Goal: Task Accomplishment & Management: Manage account settings

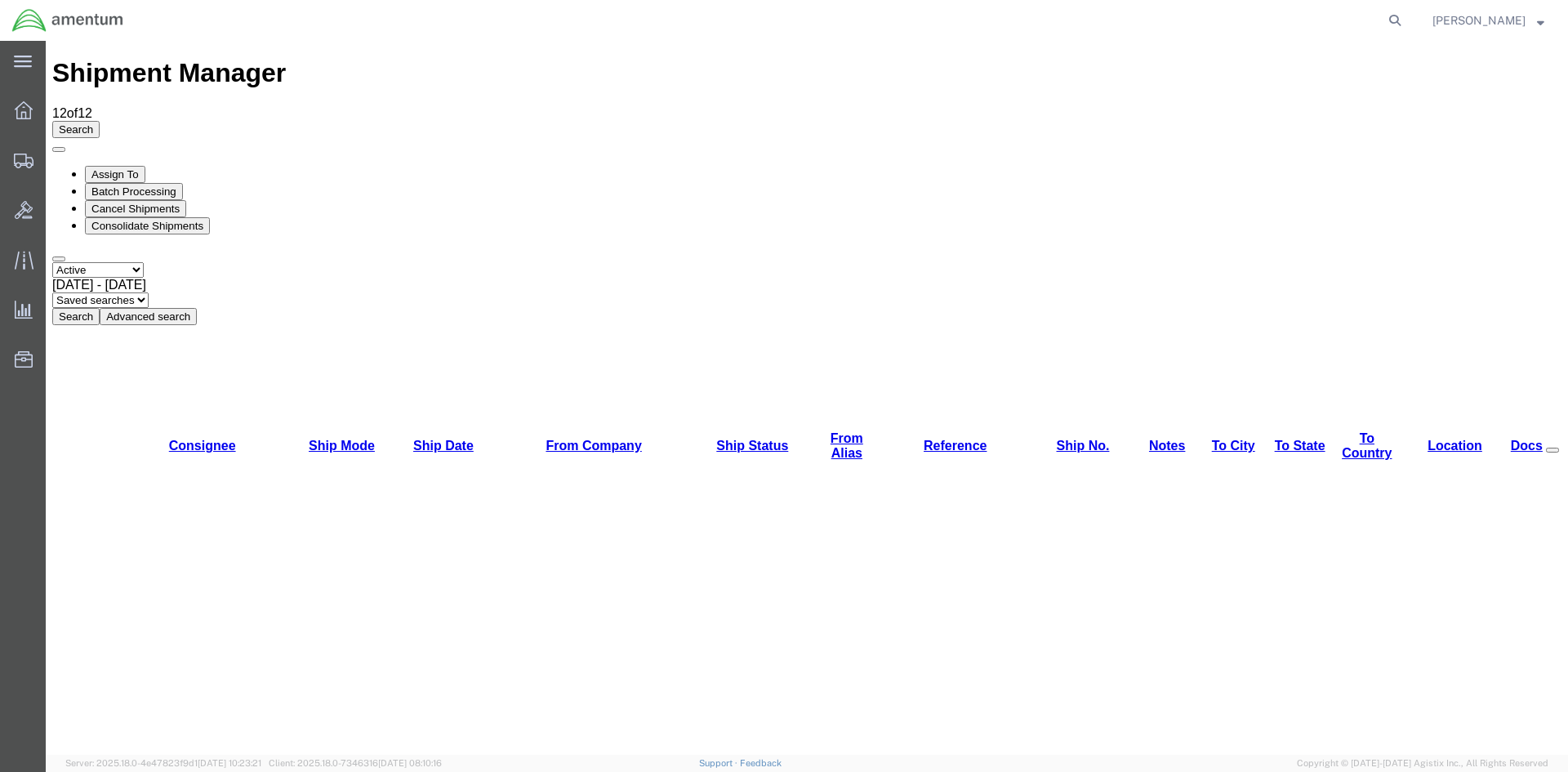
click at [99, 308] on button "Search" at bounding box center [76, 316] width 48 height 17
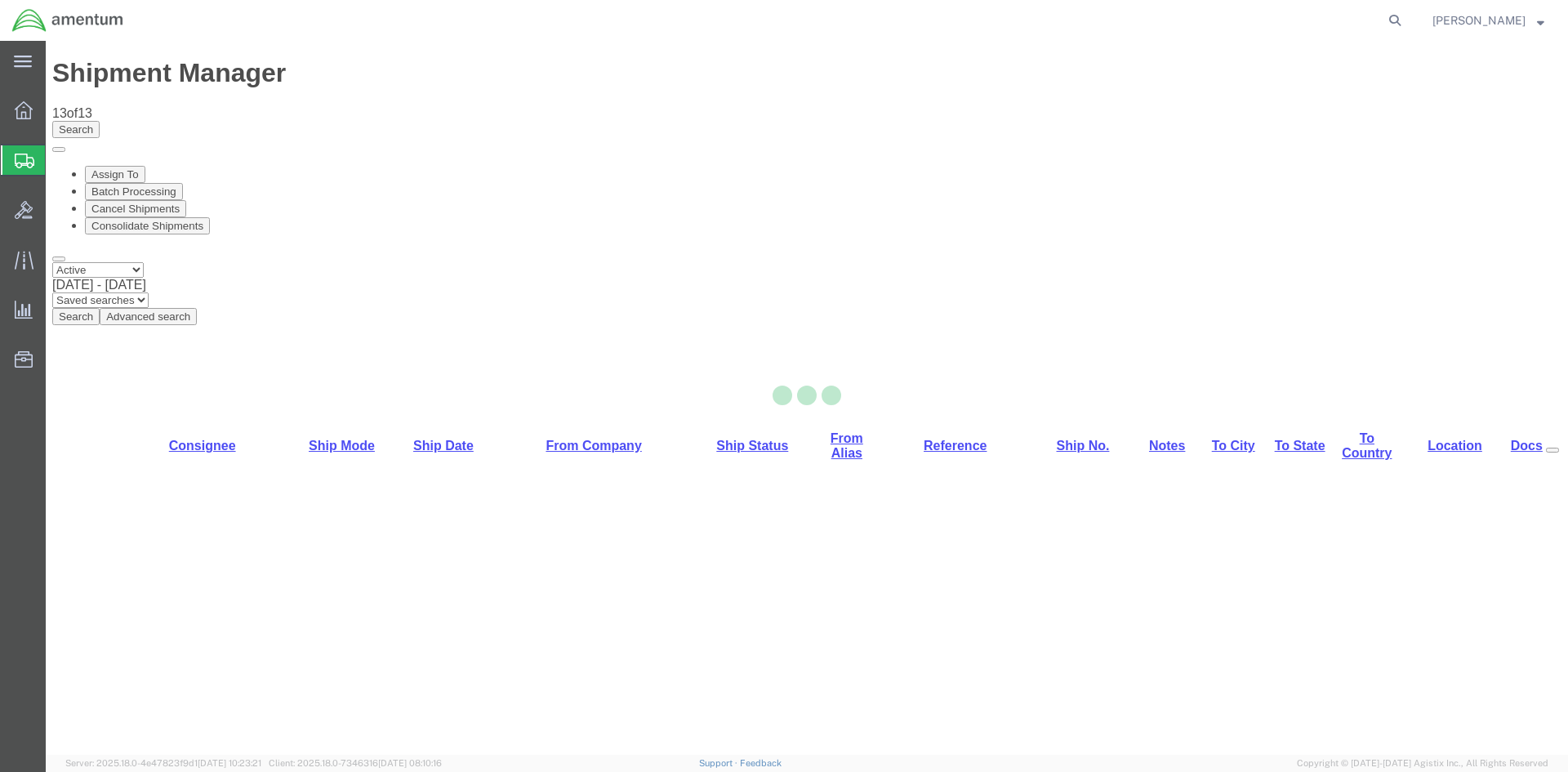
select select "42668"
select select "42677"
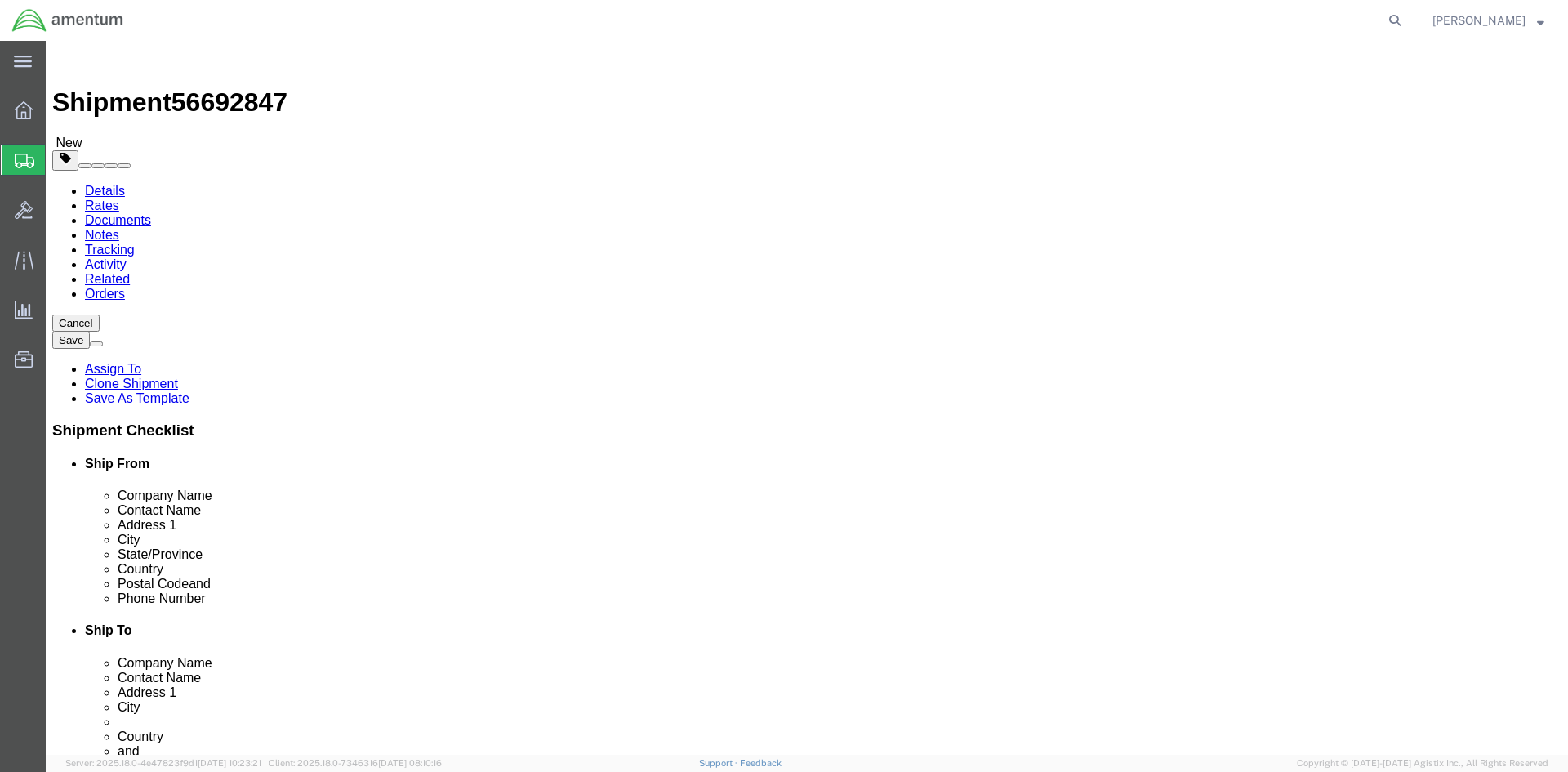
click icon
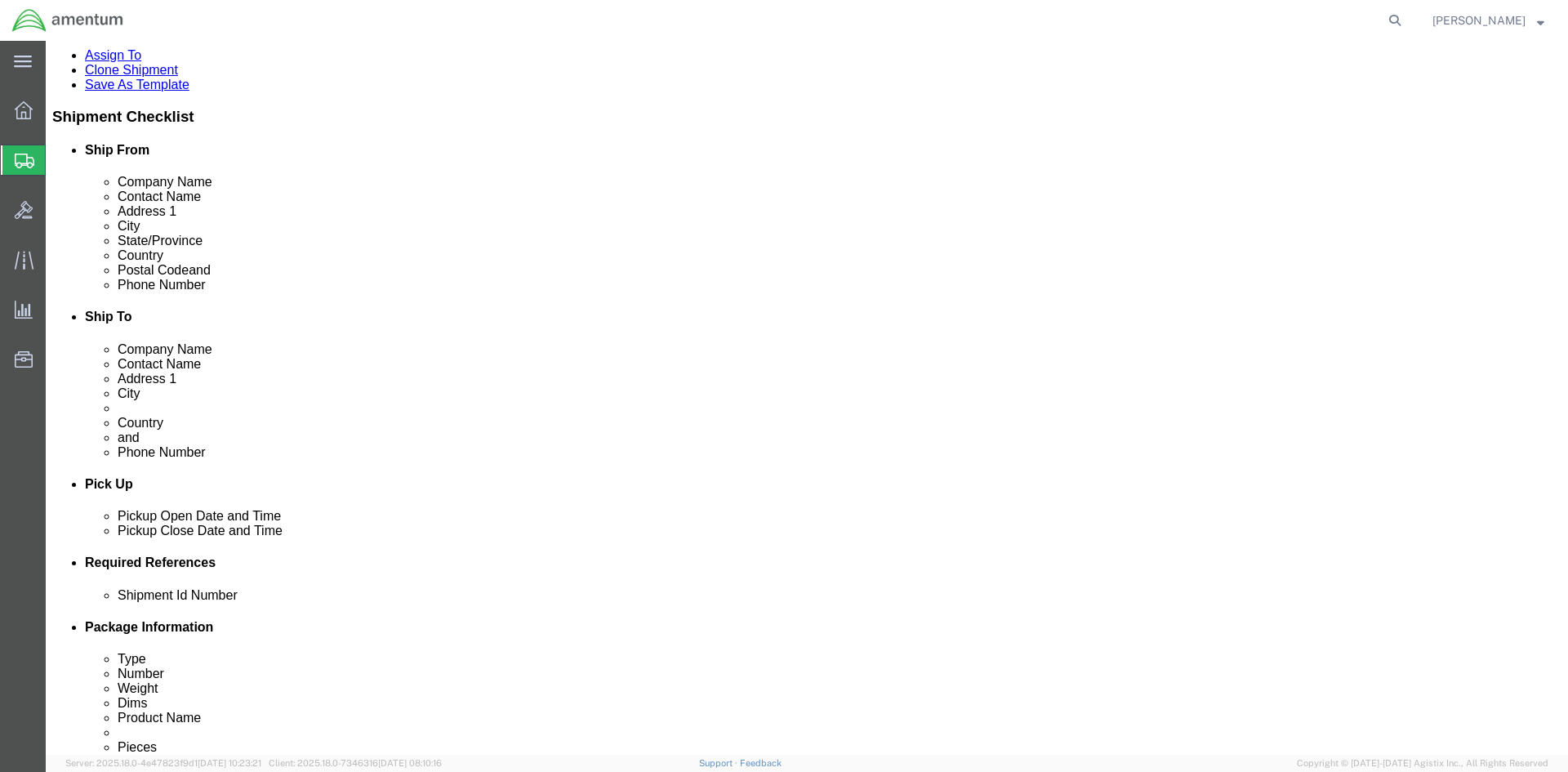
scroll to position [326, 0]
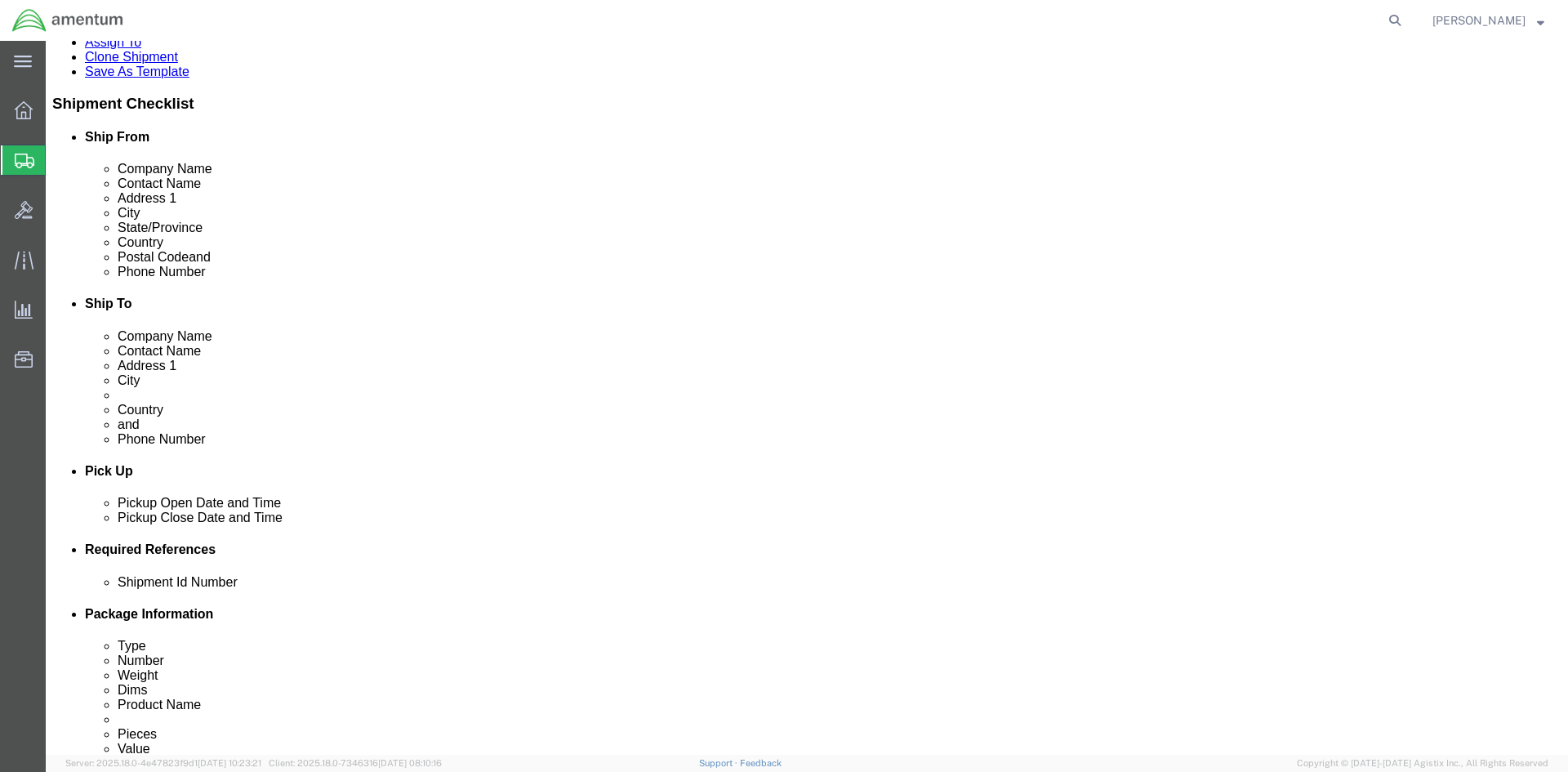
click icon "button"
click select "Select EIN EORI TIN VAT Other"
select select "EORI"
click select "Select EIN EORI TIN VAT Other"
drag, startPoint x: 1049, startPoint y: 412, endPoint x: 1045, endPoint y: 426, distance: 14.6
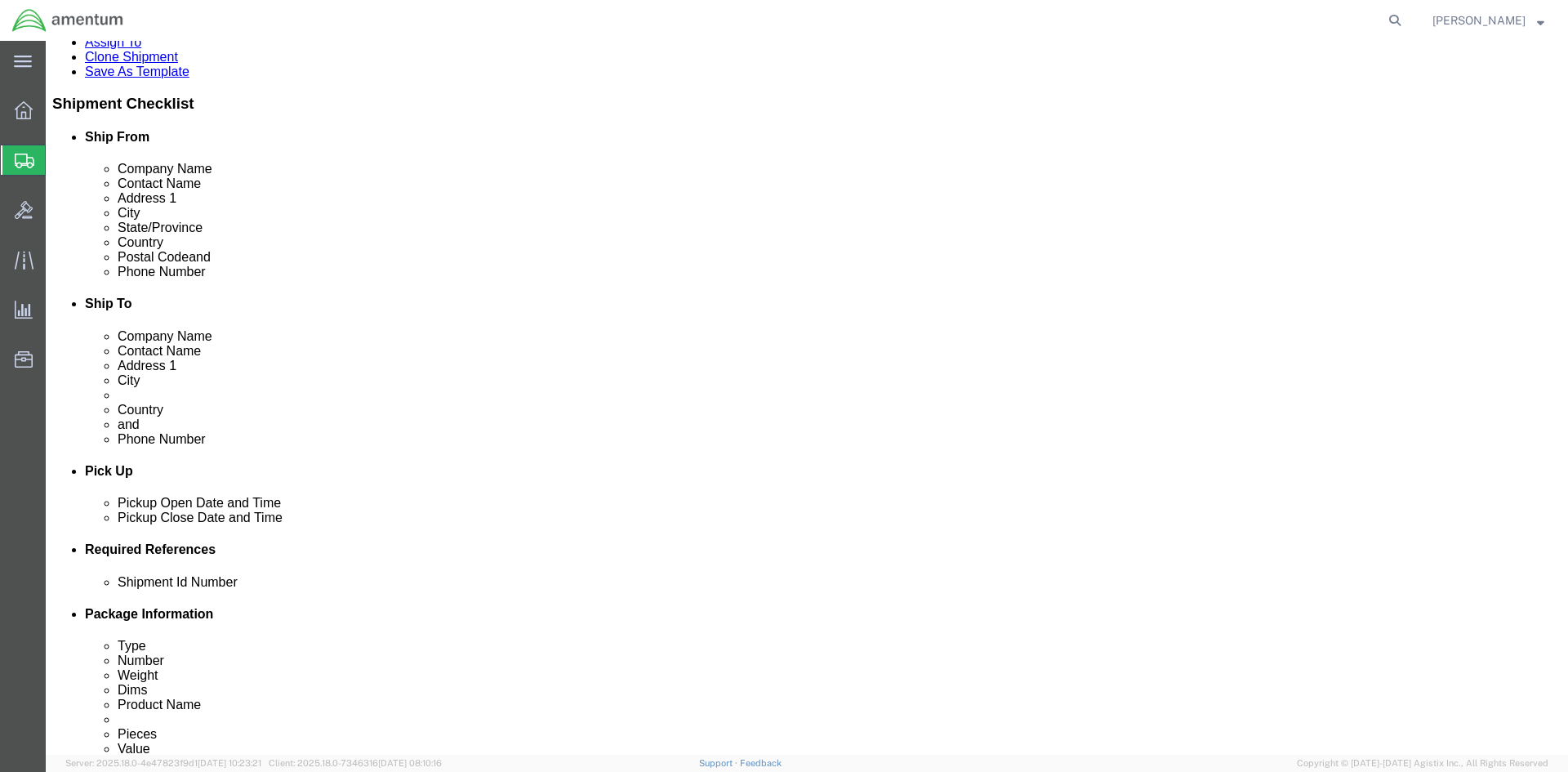
click input "text"
type input "[US_VEHICLE_IDENTIFICATION_NUMBER]"
click link "Special Services"
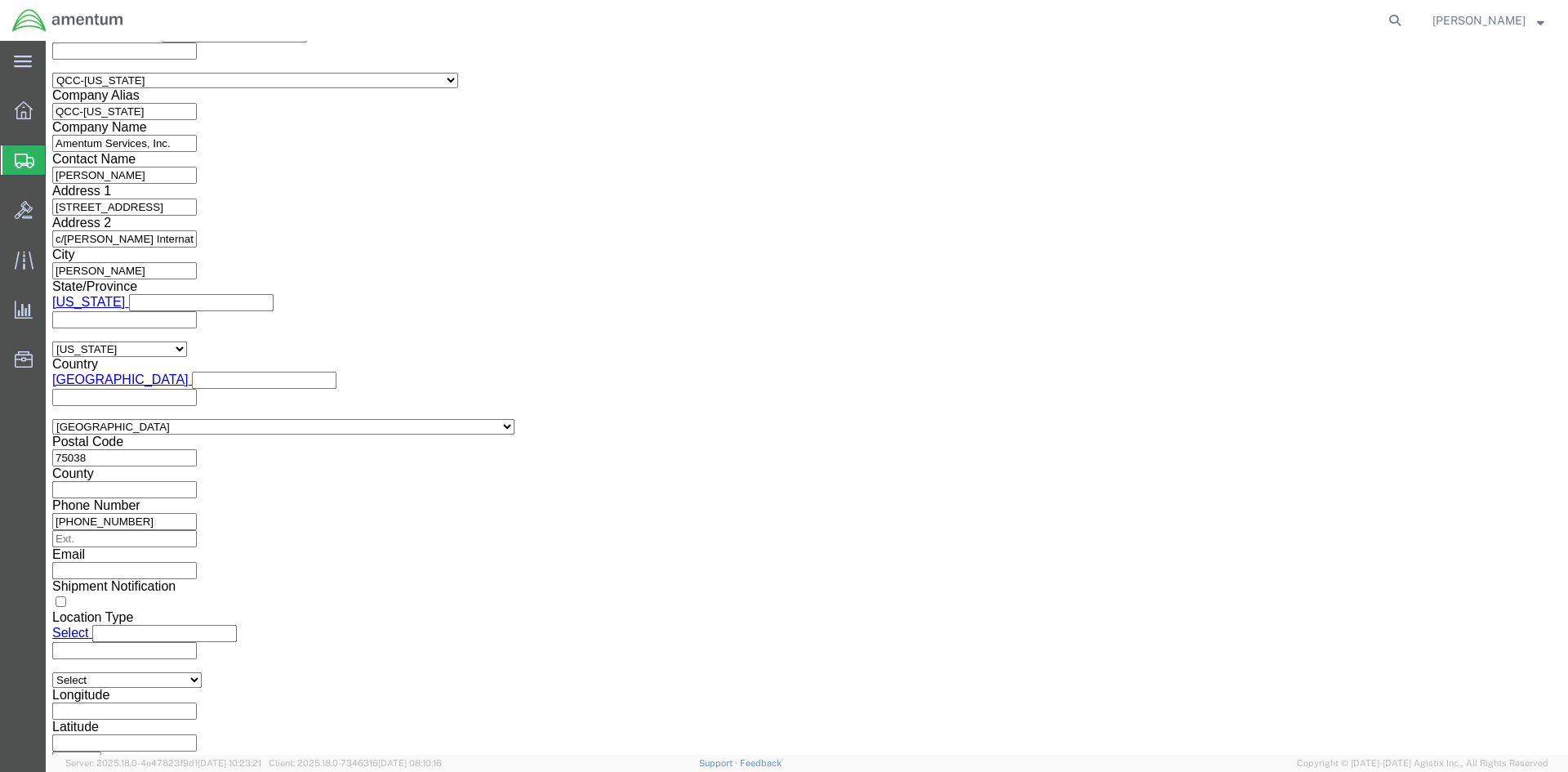
scroll to position [1225, 0]
click select "Select ATF BIS DEA EPA FDA FTR ITAR OFAC Other (OPA)"
select select "FTR"
click select "Select ATF BIS DEA EPA FDA FTR ITAR OFAC Other (OPA)"
click select "Select 30.2(d)(2) 30.36 30.37(a) 30.37(f) 30.37(g) 30.37(h) 30.37(i) 30.37(j) 3…"
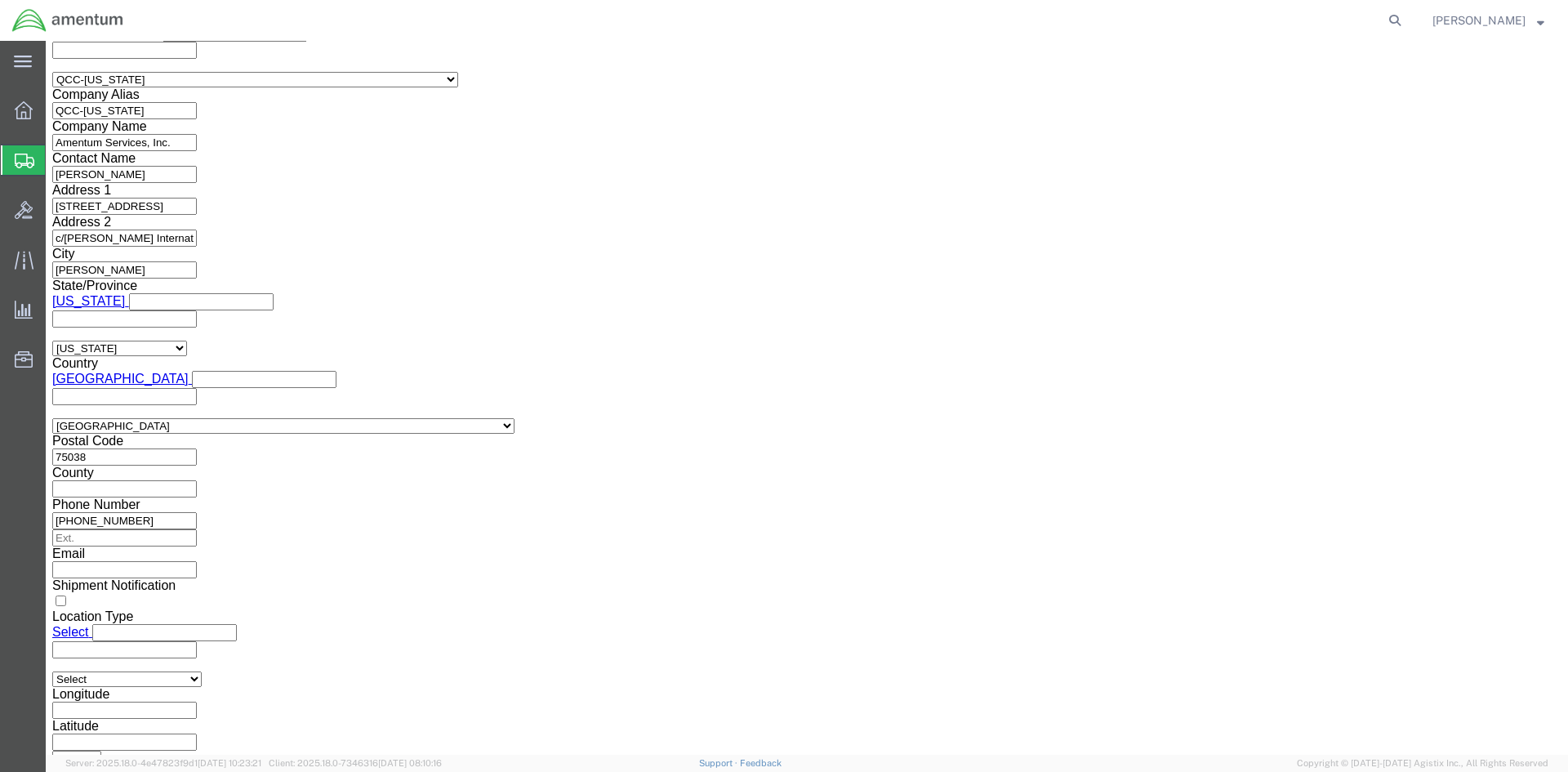
select select "30.37(a)"
click select "Select 30.2(d)(2) 30.36 30.37(a) 30.37(f) 30.37(g) 30.37(h) 30.37(i) 30.37(j) 3…"
click select "Select AES-Direct EEI Carrier File EEI EEI Exempt"
select select "EXEM"
click select "Select AES-Direct EEI Carrier File EEI EEI Exempt"
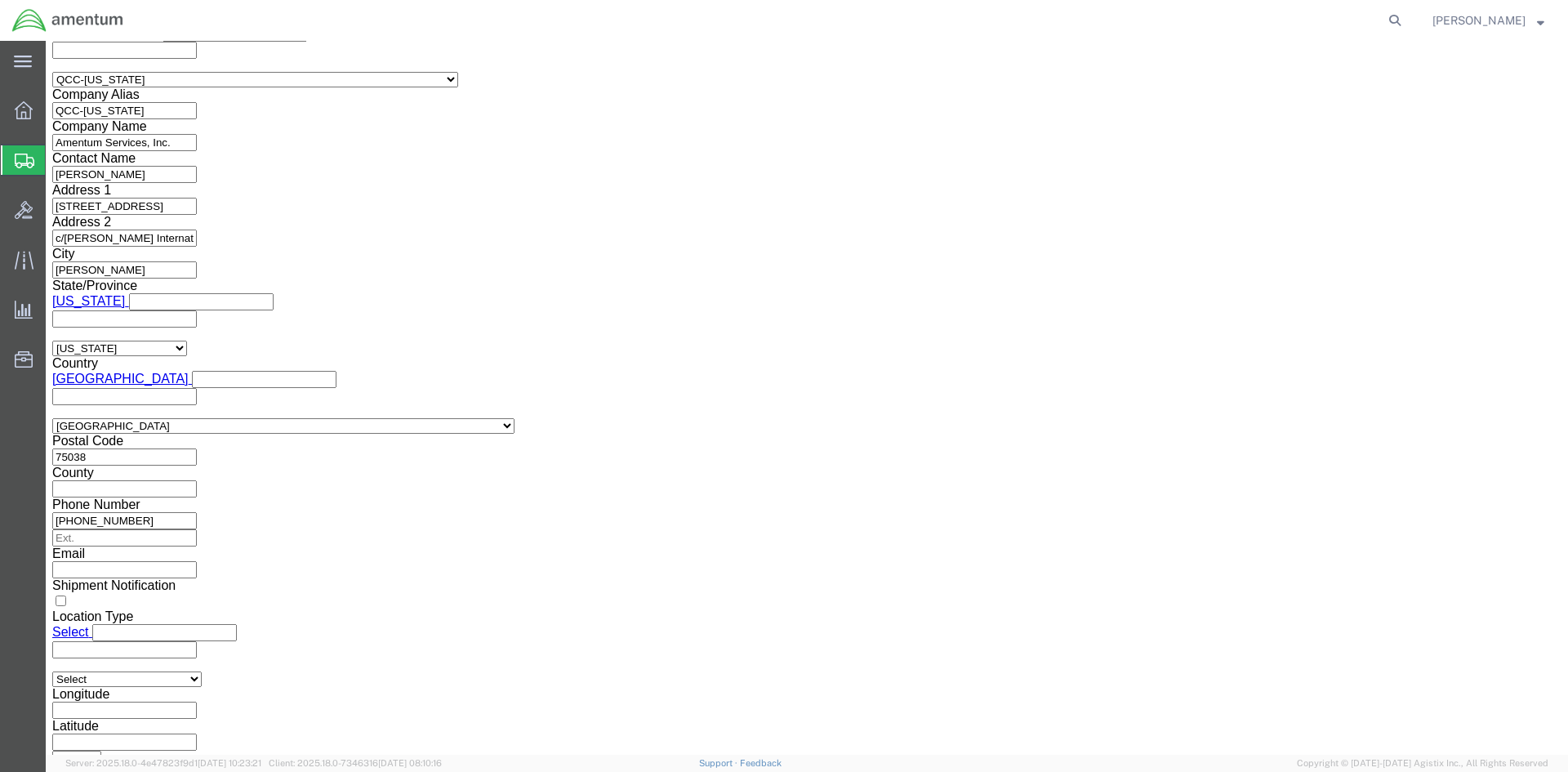
drag, startPoint x: 862, startPoint y: 399, endPoint x: 787, endPoint y: 386, distance: 76.1
click div "ITN Number 30.37(A)"
click button "Rate Shipment"
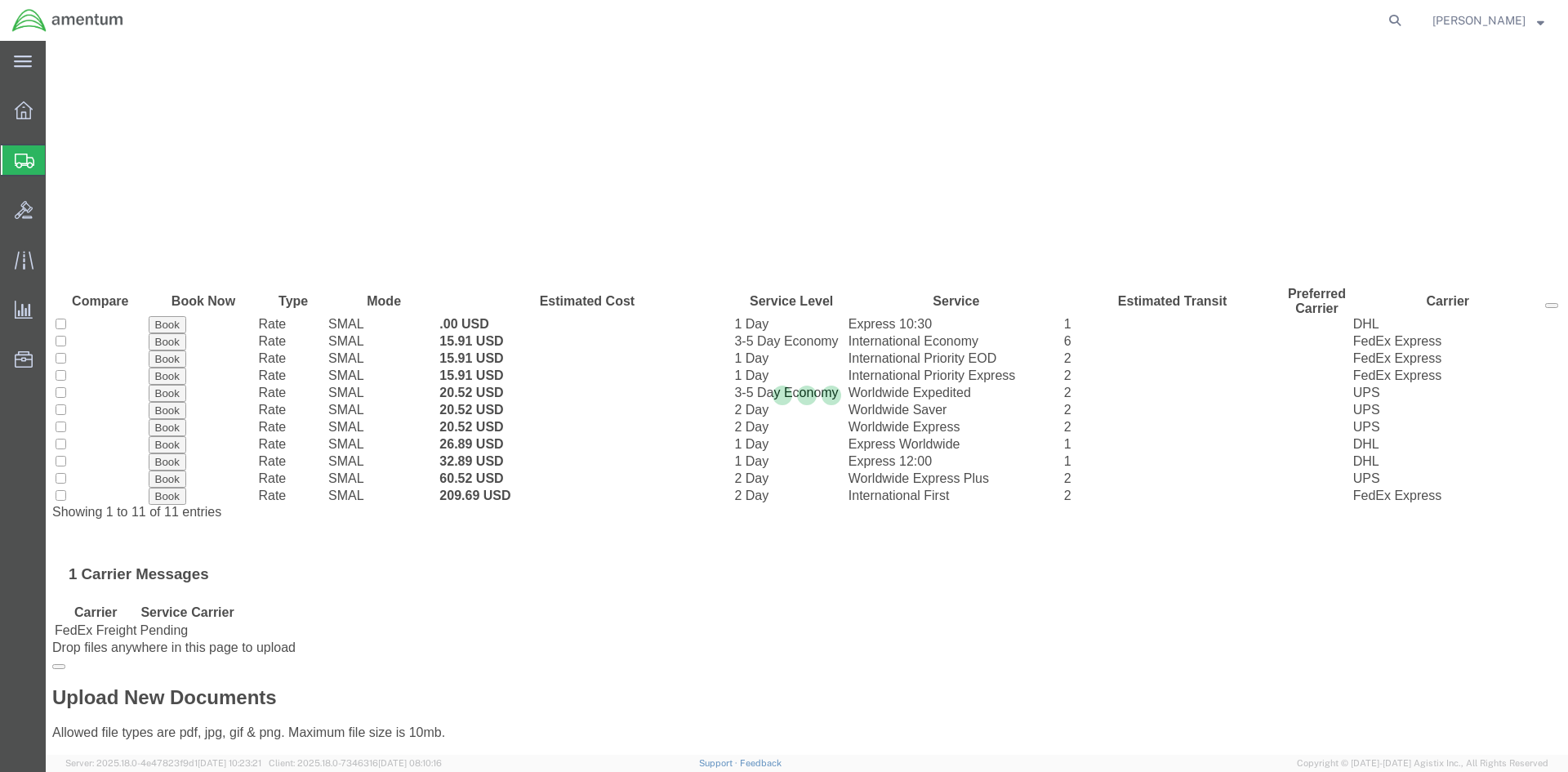
scroll to position [0, 0]
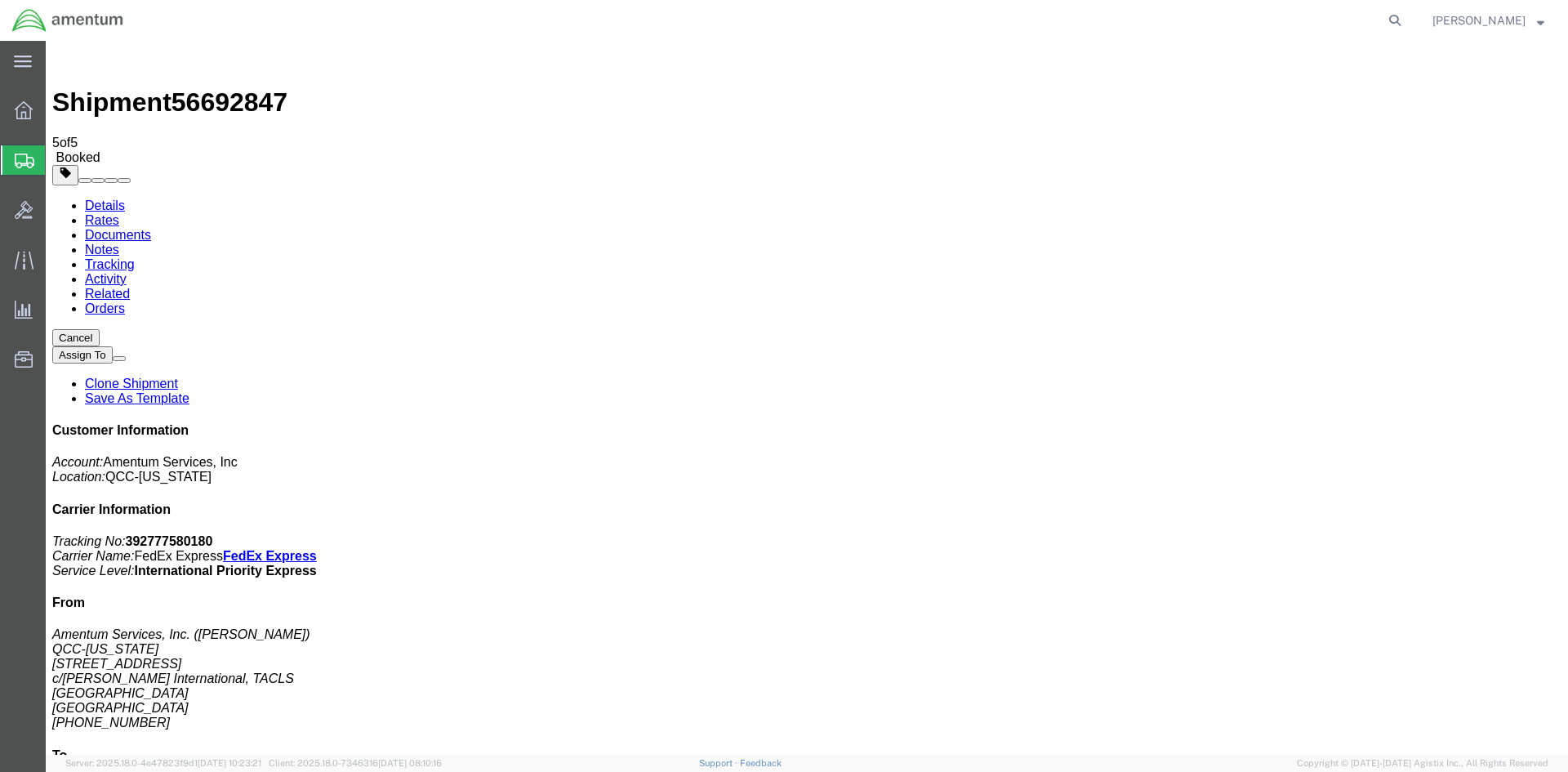
drag, startPoint x: 89, startPoint y: 443, endPoint x: 684, endPoint y: 354, distance: 601.6
drag, startPoint x: 687, startPoint y: 264, endPoint x: 73, endPoint y: 207, distance: 616.6
click at [56, 116] on span "Overview" at bounding box center [51, 110] width 11 height 33
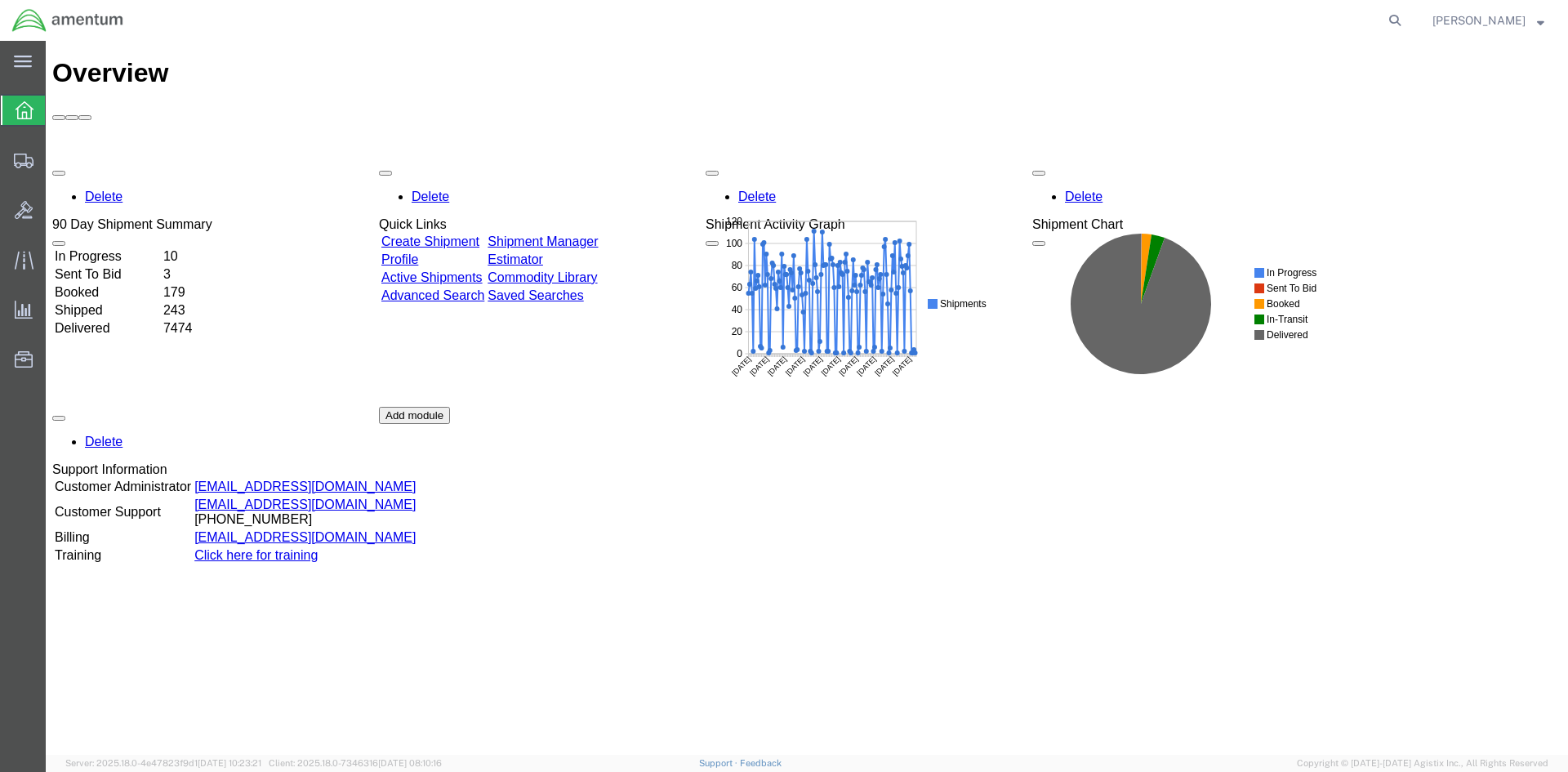
click at [597, 234] on link "Shipment Manager" at bounding box center [542, 241] width 110 height 14
